Goal: Check status: Check status

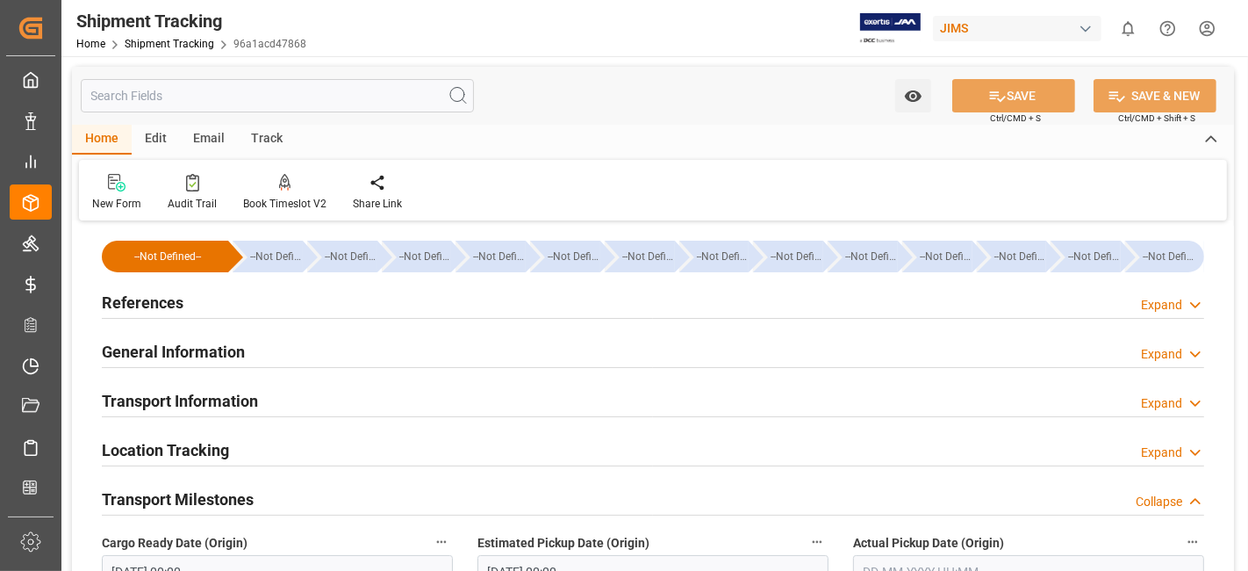
scroll to position [487, 0]
